Goal: Task Accomplishment & Management: Use online tool/utility

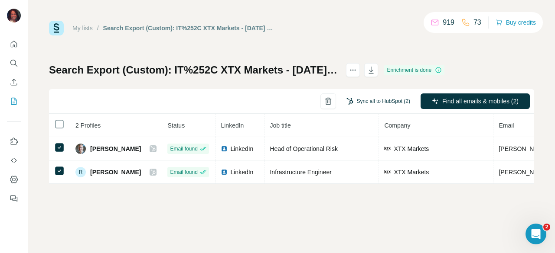
click at [380, 106] on button "Sync all to HubSpot (2)" at bounding box center [378, 101] width 76 height 13
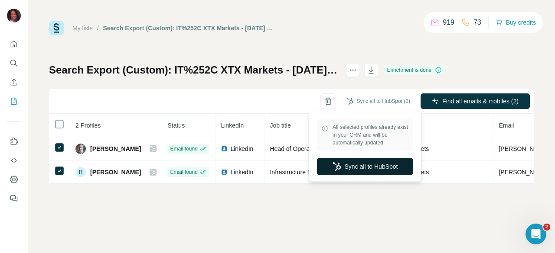
click at [352, 163] on button "Sync all to HubSpot" at bounding box center [365, 166] width 96 height 17
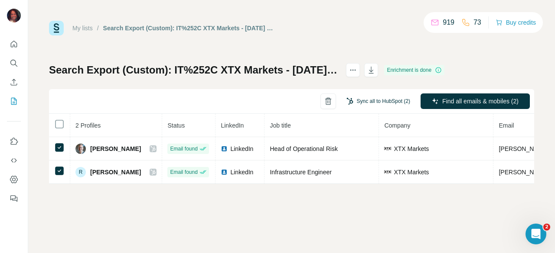
click at [382, 101] on button "Sync all to HubSpot (2)" at bounding box center [378, 101] width 76 height 13
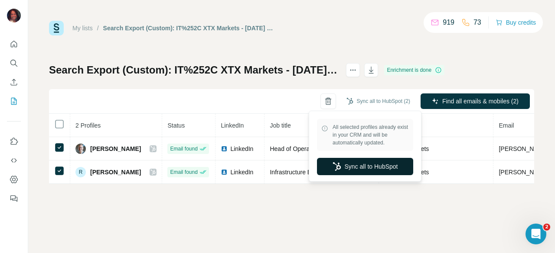
click at [368, 168] on button "Sync all to HubSpot" at bounding box center [365, 166] width 96 height 17
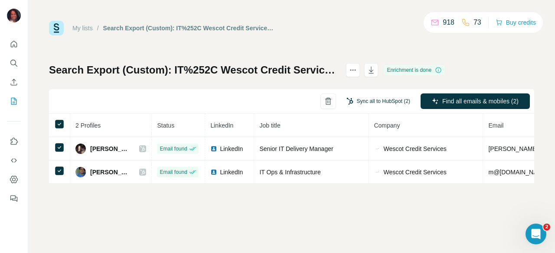
click at [383, 103] on button "Sync all to HubSpot (2)" at bounding box center [378, 101] width 76 height 13
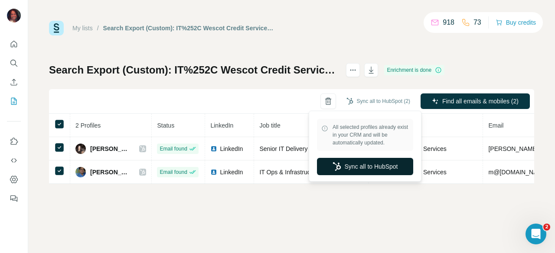
click at [345, 166] on button "Sync all to HubSpot" at bounding box center [365, 166] width 96 height 17
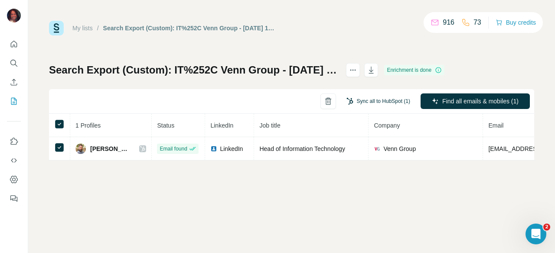
click at [367, 101] on button "Sync all to HubSpot (1)" at bounding box center [378, 101] width 76 height 13
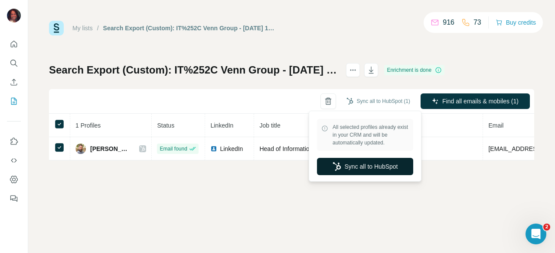
click at [340, 166] on button "Sync all to HubSpot" at bounding box center [365, 166] width 96 height 17
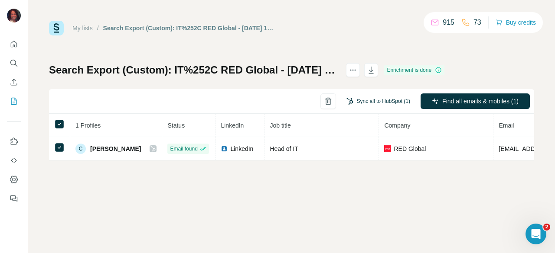
click at [377, 105] on button "Sync all to HubSpot (1)" at bounding box center [378, 101] width 76 height 13
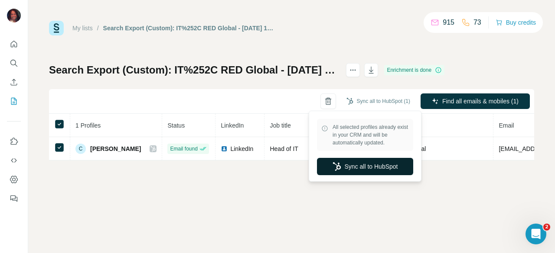
click at [352, 168] on button "Sync all to HubSpot" at bounding box center [365, 166] width 96 height 17
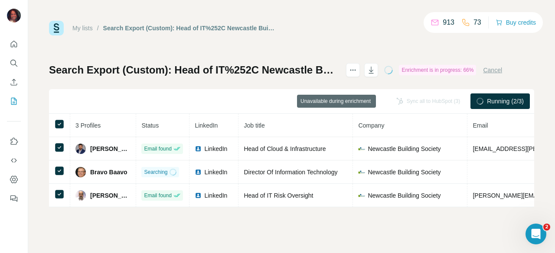
click at [418, 99] on div "Sync all to HubSpot (3)" at bounding box center [428, 102] width 76 height 16
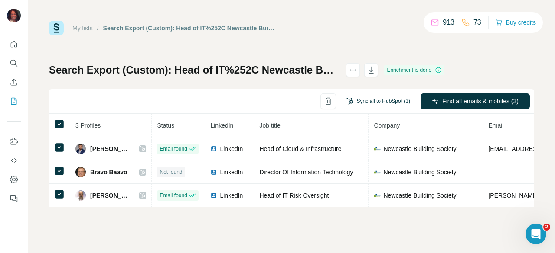
click at [375, 95] on button "Sync all to HubSpot (3)" at bounding box center [378, 101] width 76 height 13
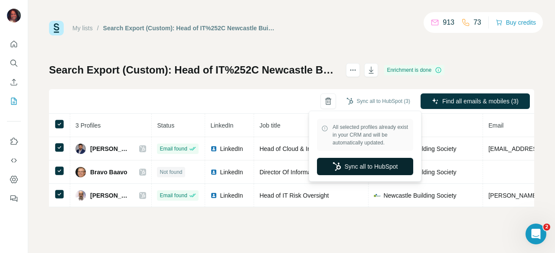
click at [341, 161] on button "Sync all to HubSpot" at bounding box center [365, 166] width 96 height 17
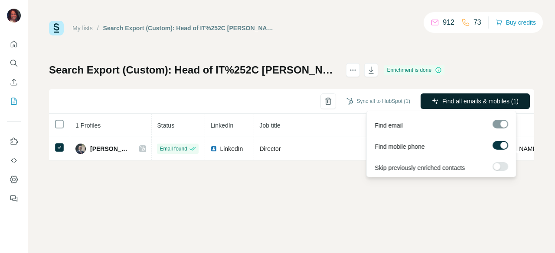
click at [451, 102] on span "Find all emails & mobiles (1)" at bounding box center [480, 101] width 76 height 9
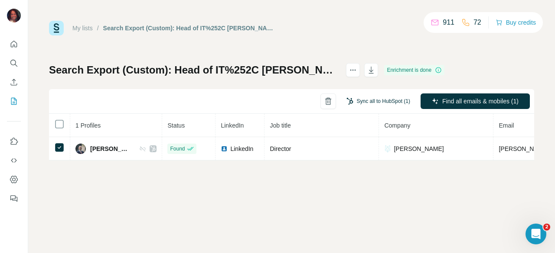
click at [390, 104] on button "Sync all to HubSpot (1)" at bounding box center [378, 101] width 76 height 13
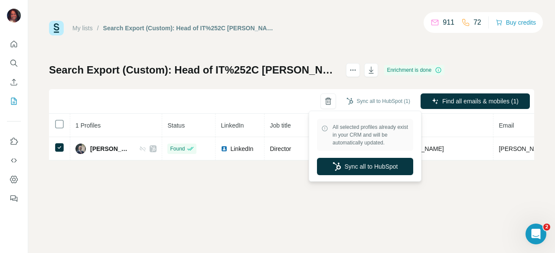
click at [371, 175] on div "All selected profiles already exist in your CRM and will be automatically updat…" at bounding box center [365, 146] width 108 height 67
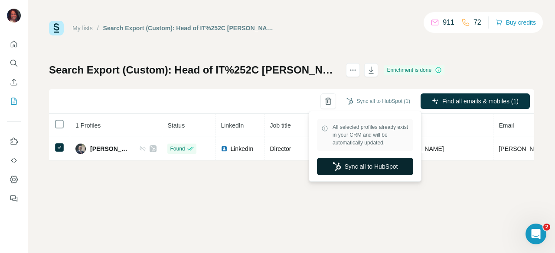
click at [367, 169] on button "Sync all to HubSpot" at bounding box center [365, 166] width 96 height 17
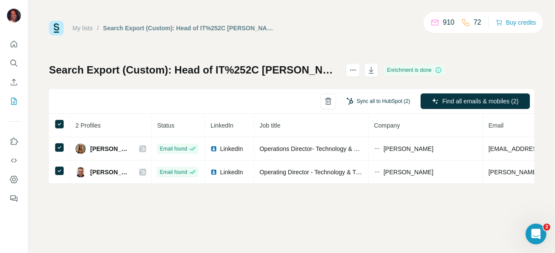
click at [387, 103] on button "Sync all to HubSpot (2)" at bounding box center [378, 101] width 76 height 13
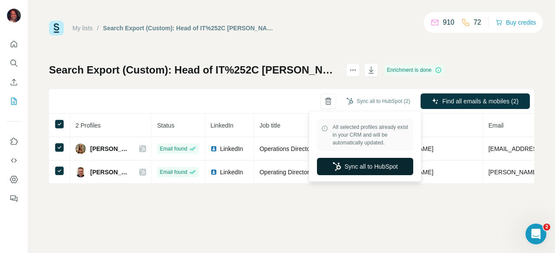
click at [376, 163] on button "Sync all to HubSpot" at bounding box center [365, 166] width 96 height 17
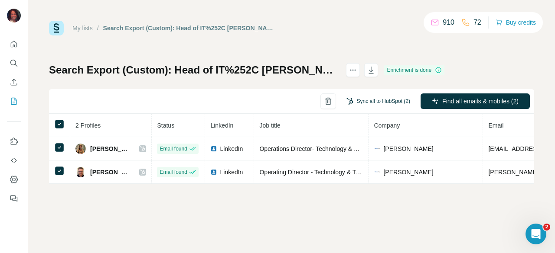
click at [372, 100] on button "Sync all to HubSpot (2)" at bounding box center [378, 101] width 76 height 13
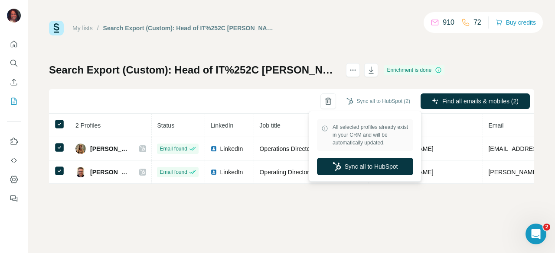
click at [364, 181] on div "All selected profiles already exist in your CRM and will be automatically updat…" at bounding box center [364, 146] width 113 height 71
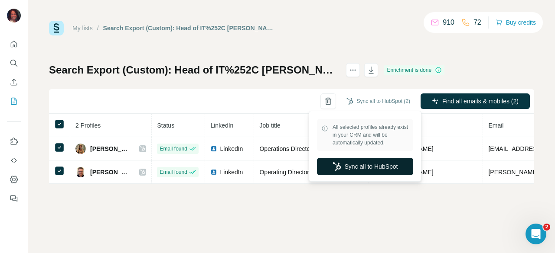
click at [360, 164] on button "Sync all to HubSpot" at bounding box center [365, 166] width 96 height 17
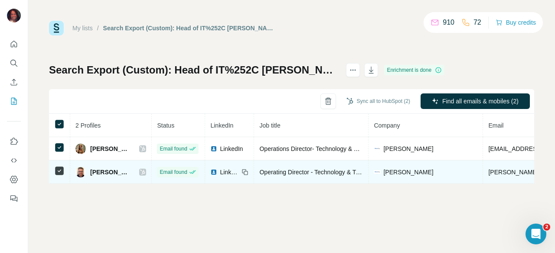
click at [396, 172] on span "Michael Page" at bounding box center [408, 172] width 50 height 9
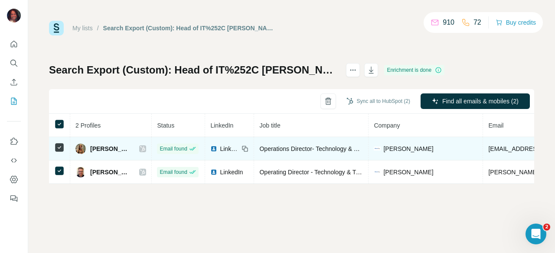
click at [64, 148] on icon at bounding box center [59, 148] width 10 height 10
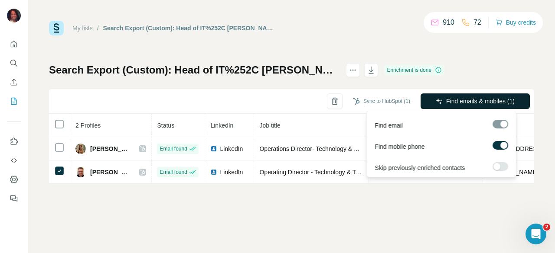
click at [474, 100] on span "Find emails & mobiles (1)" at bounding box center [480, 101] width 68 height 9
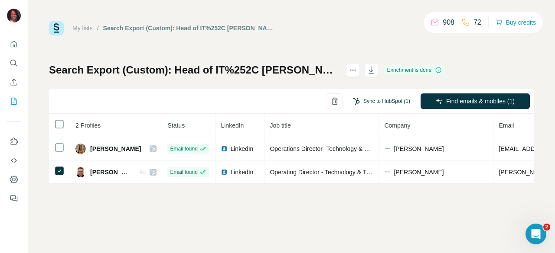
click at [386, 101] on button "Sync to HubSpot (1)" at bounding box center [381, 101] width 69 height 13
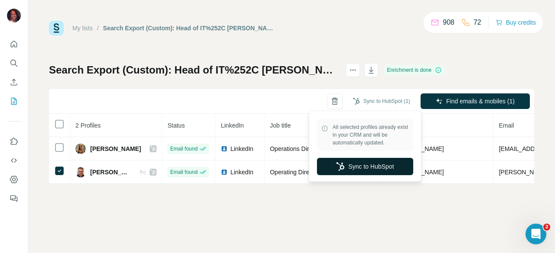
click at [361, 168] on button "Sync to HubSpot" at bounding box center [365, 166] width 96 height 17
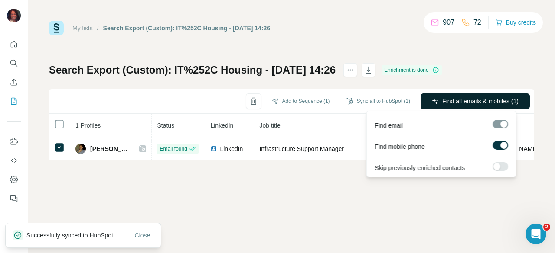
click at [455, 98] on span "Find all emails & mobiles (1)" at bounding box center [480, 101] width 76 height 9
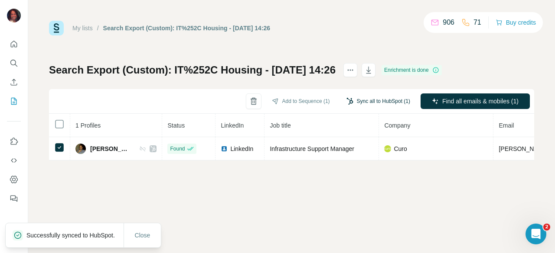
click at [360, 103] on button "Sync all to HubSpot (1)" at bounding box center [378, 101] width 76 height 13
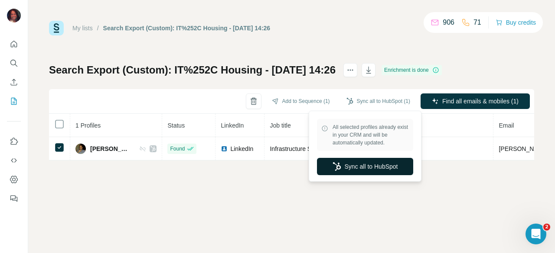
click at [358, 175] on button "Sync all to HubSpot" at bounding box center [365, 166] width 96 height 17
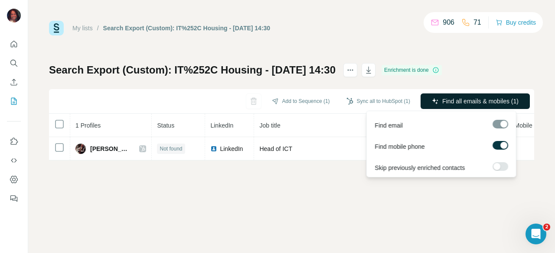
click at [438, 103] on button "Find all emails & mobiles (1)" at bounding box center [474, 102] width 109 height 16
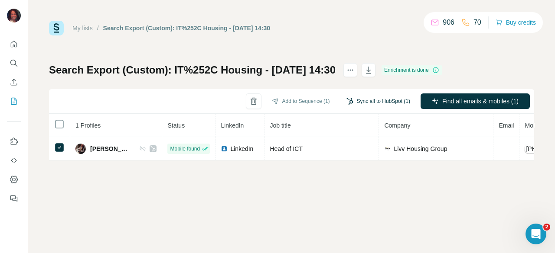
click at [396, 100] on button "Sync all to HubSpot (1)" at bounding box center [378, 101] width 76 height 13
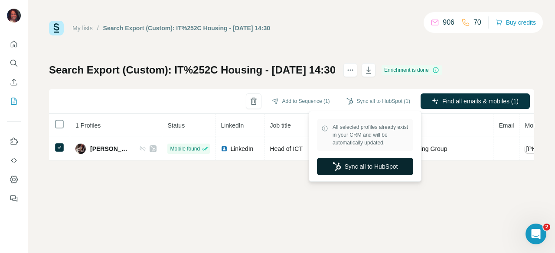
click at [363, 166] on button "Sync all to HubSpot" at bounding box center [365, 166] width 96 height 17
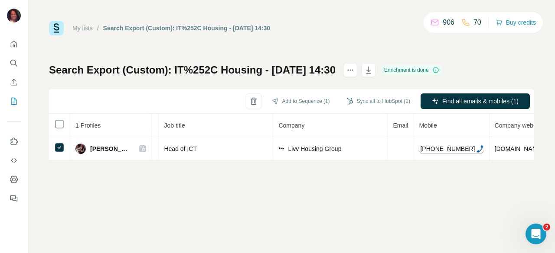
scroll to position [0, 190]
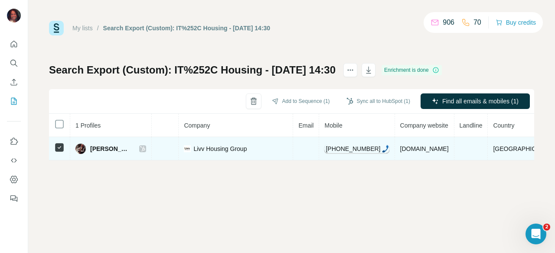
drag, startPoint x: 440, startPoint y: 149, endPoint x: 371, endPoint y: 154, distance: 69.5
click at [395, 154] on td "[DOMAIN_NAME]" at bounding box center [424, 148] width 59 height 23
copy span "[DOMAIN_NAME]"
